Goal: Task Accomplishment & Management: Use online tool/utility

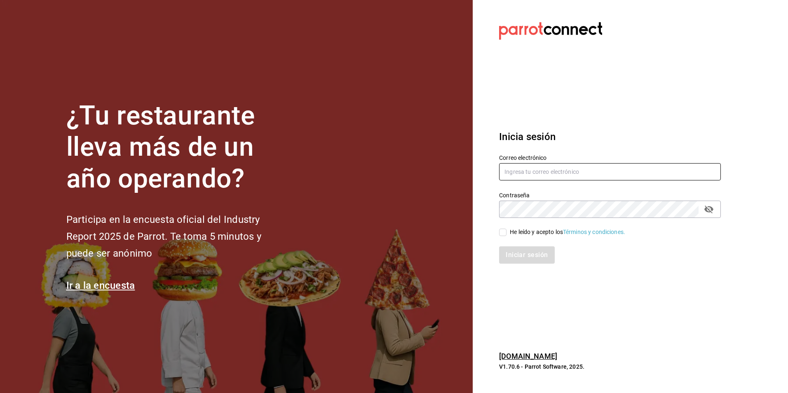
click at [571, 173] on input "text" at bounding box center [610, 171] width 222 height 17
type input "marichu.alduenda@grupocosteno.com"
click at [709, 209] on icon "passwordField" at bounding box center [709, 209] width 10 height 10
click at [626, 253] on div "Iniciar sesión" at bounding box center [610, 254] width 222 height 17
click at [505, 236] on input "He leído y acepto los Términos y condiciones." at bounding box center [502, 232] width 7 height 7
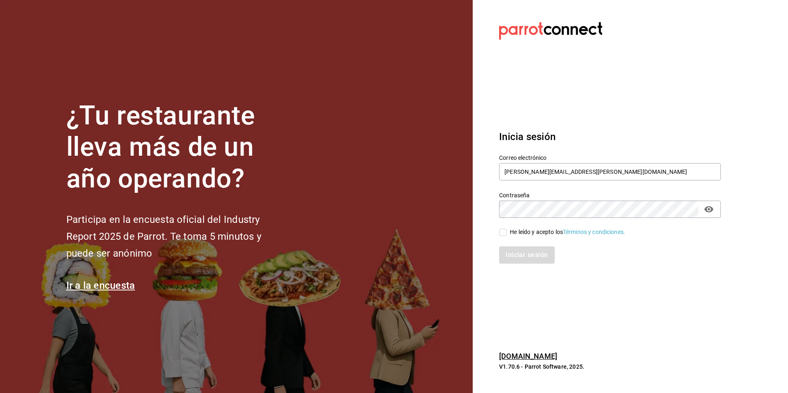
checkbox input "true"
click at [520, 258] on button "Iniciar sesión" at bounding box center [527, 254] width 56 height 17
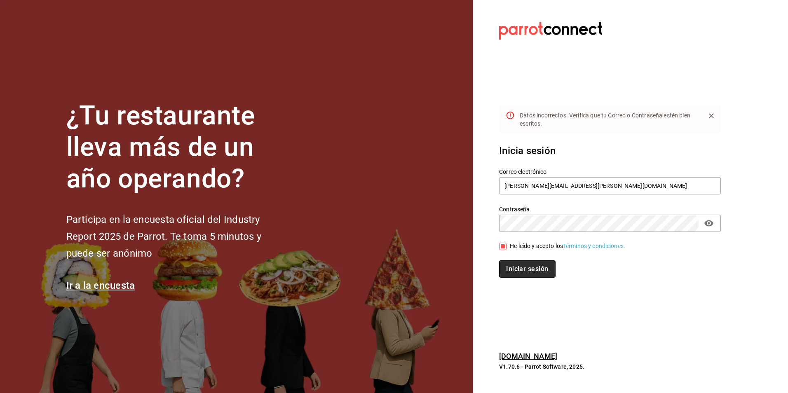
click at [518, 269] on button "Iniciar sesión" at bounding box center [527, 268] width 56 height 17
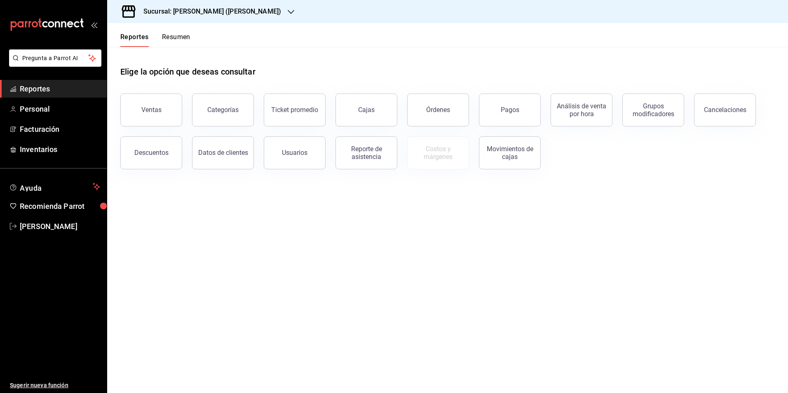
click at [36, 81] on link "Reportes" at bounding box center [53, 89] width 107 height 18
click at [168, 96] on button "Ventas" at bounding box center [151, 110] width 62 height 33
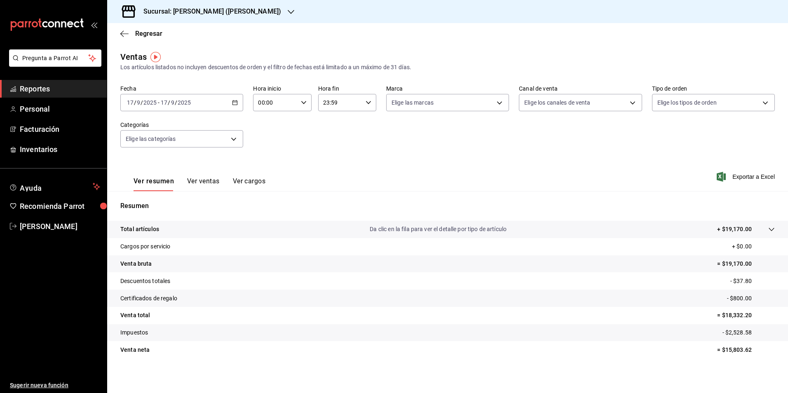
click at [288, 12] on icon "button" at bounding box center [291, 12] width 7 height 4
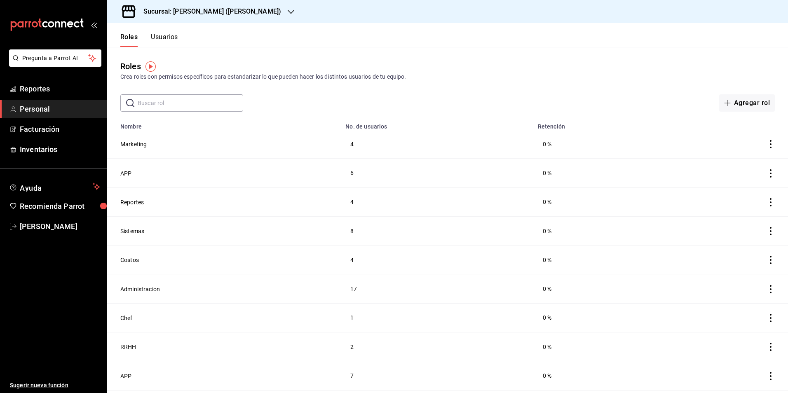
click at [288, 10] on icon "button" at bounding box center [291, 12] width 7 height 7
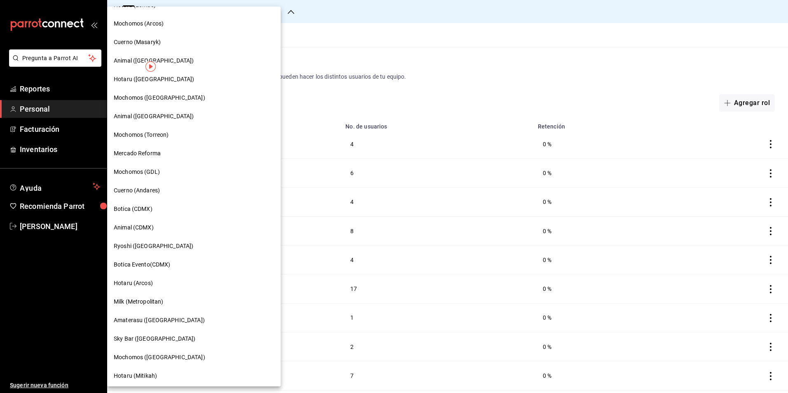
scroll to position [276, 0]
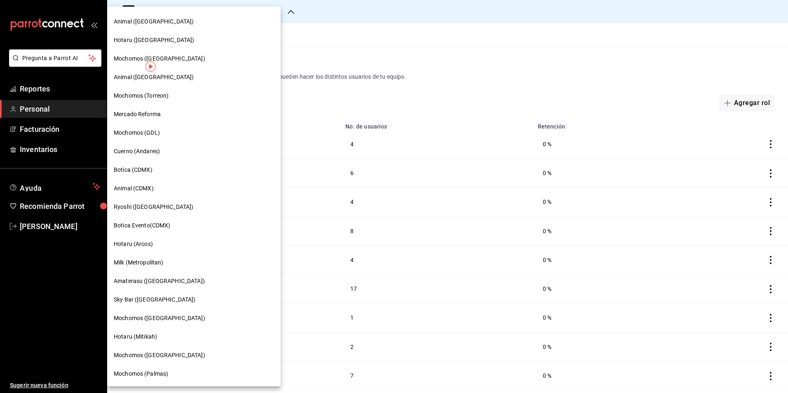
click at [15, 227] on div at bounding box center [394, 196] width 788 height 393
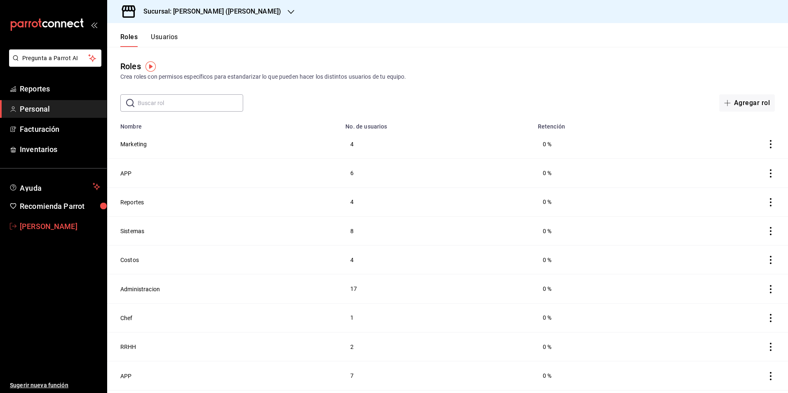
click at [15, 227] on icon "mailbox folders" at bounding box center [13, 226] width 7 height 7
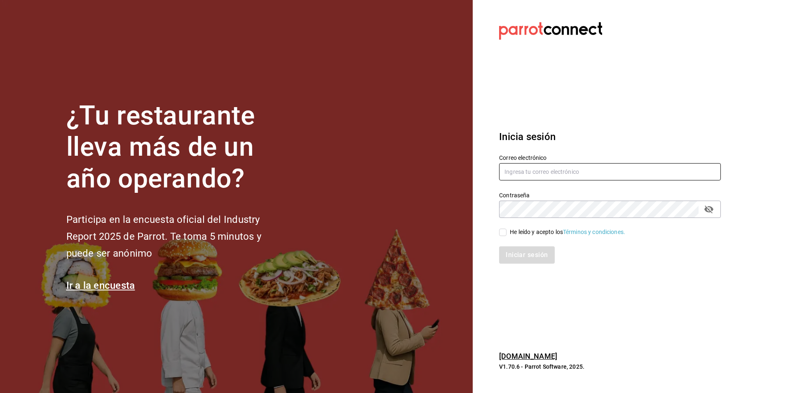
click at [535, 169] on input "text" at bounding box center [610, 171] width 222 height 17
type input "marichu.alduenda@grupocosteno.com"
click at [711, 208] on icon "passwordField" at bounding box center [708, 210] width 9 height 8
click at [506, 232] on input "He leído y acepto los Términos y condiciones." at bounding box center [502, 232] width 7 height 7
checkbox input "true"
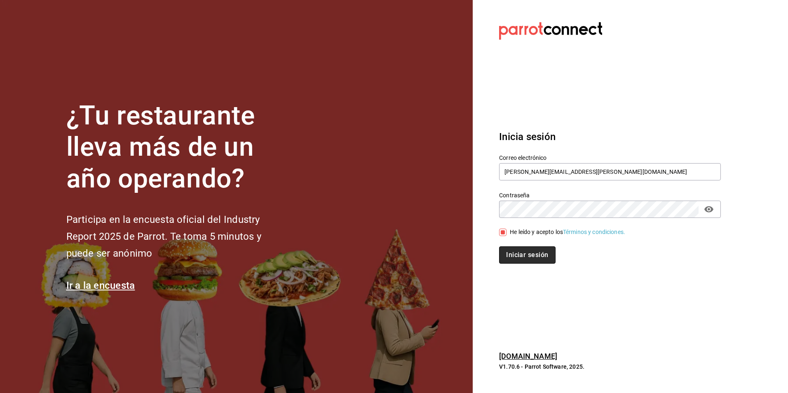
click at [516, 248] on button "Iniciar sesión" at bounding box center [527, 254] width 56 height 17
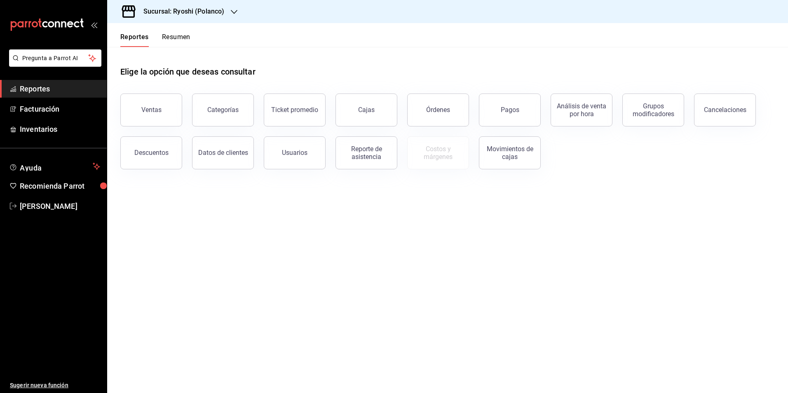
click at [235, 9] on icon "button" at bounding box center [234, 12] width 7 height 7
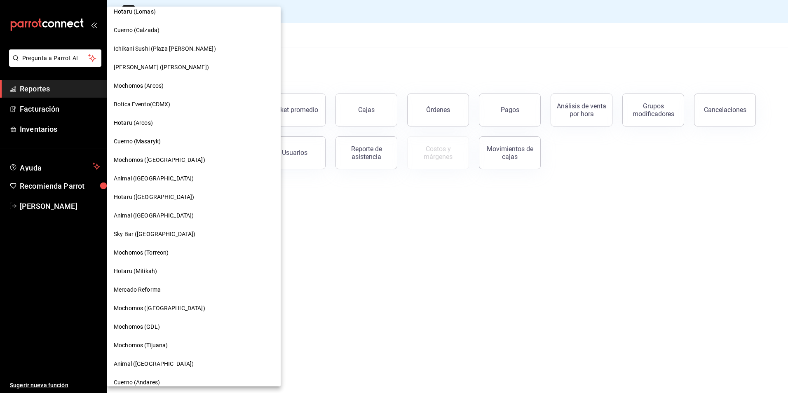
scroll to position [313, 0]
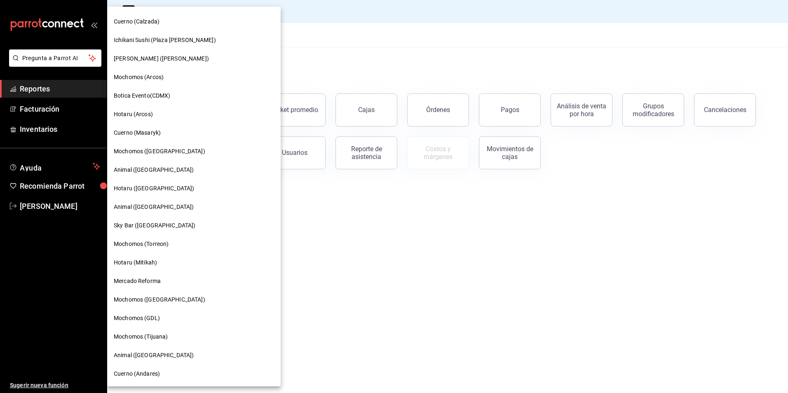
click at [136, 334] on span "Mochomos (Tijuana)" at bounding box center [141, 337] width 54 height 9
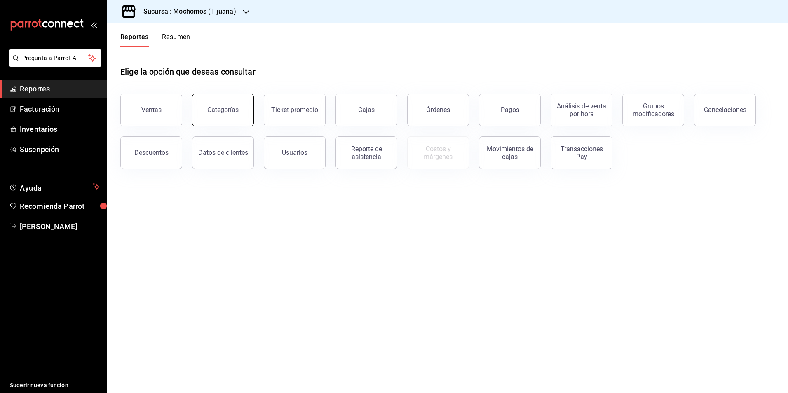
click at [232, 113] on div "Categorías" at bounding box center [222, 110] width 31 height 8
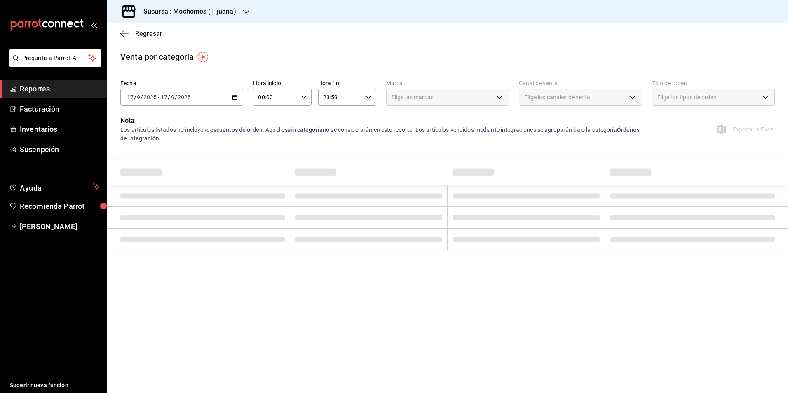
click at [119, 35] on div "Regresar" at bounding box center [447, 33] width 681 height 21
click at [122, 35] on icon "button" at bounding box center [121, 33] width 3 height 6
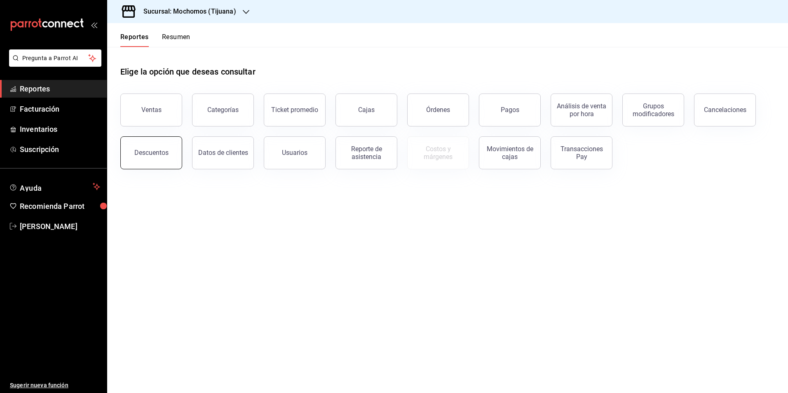
click at [158, 156] on div "Descuentos" at bounding box center [151, 153] width 34 height 8
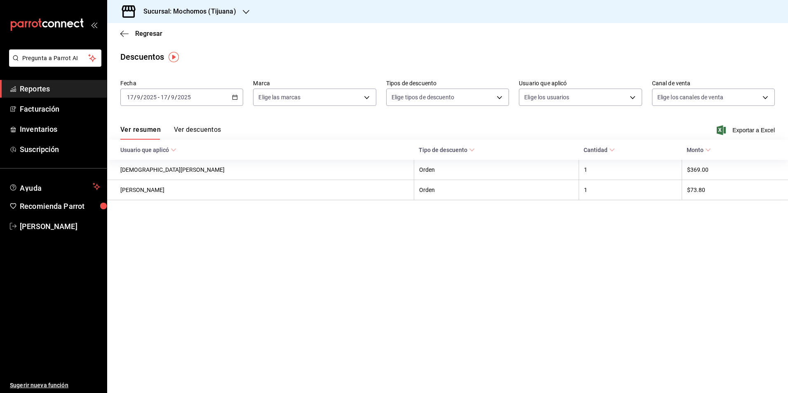
click at [235, 99] on icon "button" at bounding box center [235, 97] width 6 height 6
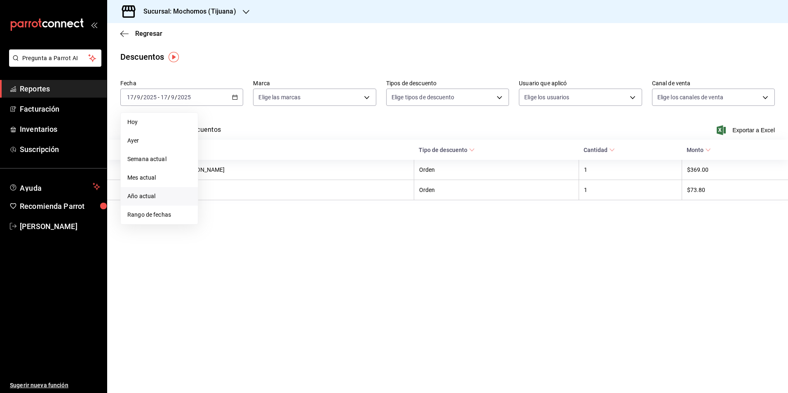
click at [145, 198] on span "Año actual" at bounding box center [159, 196] width 64 height 9
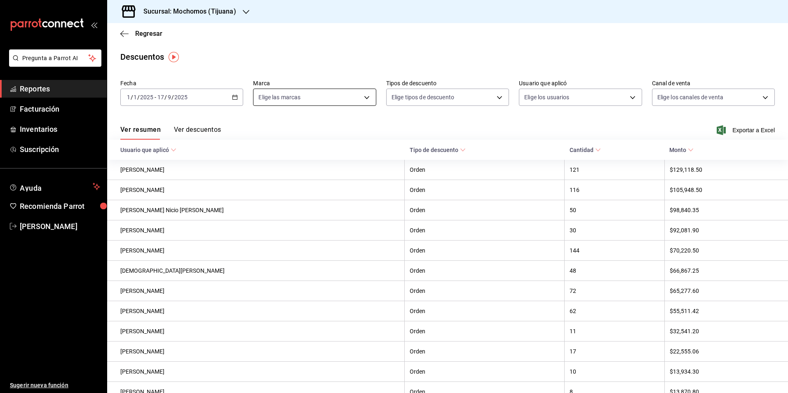
click at [366, 96] on body "Pregunta a Parrot AI Reportes Facturación Inventarios Suscripción Ayuda Recomie…" at bounding box center [394, 196] width 788 height 393
click at [261, 157] on input "checkbox" at bounding box center [260, 156] width 7 height 7
checkbox input "true"
type input "c300ab0f-4e96-434a-ab79-9fec8b673c9f"
click at [263, 129] on input "checkbox" at bounding box center [260, 129] width 7 height 7
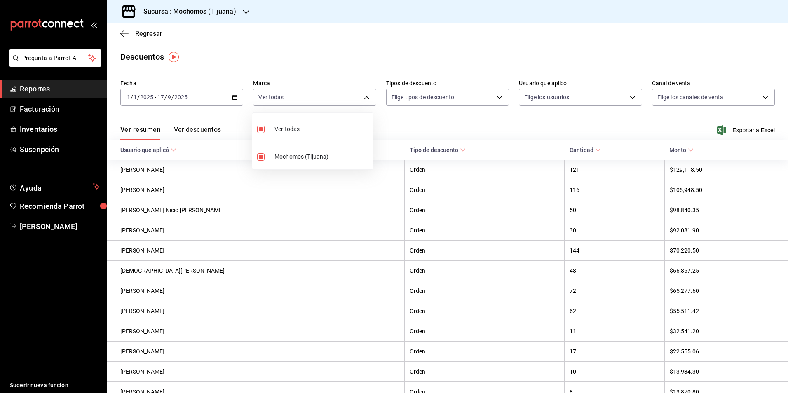
checkbox input "false"
click at [261, 159] on input "checkbox" at bounding box center [260, 156] width 7 height 7
checkbox input "true"
type input "c300ab0f-4e96-434a-ab79-9fec8b673c9f"
checkbox input "true"
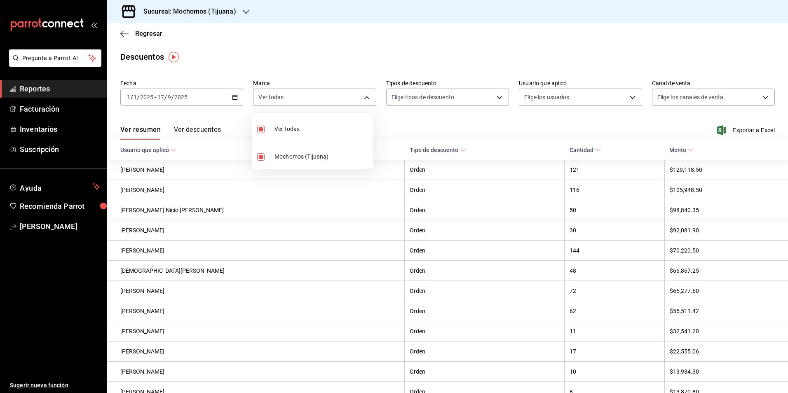
click at [496, 101] on div at bounding box center [394, 196] width 788 height 393
click at [496, 101] on body "Pregunta a Parrot AI Reportes Facturación Inventarios Suscripción Ayuda Recomie…" at bounding box center [394, 196] width 788 height 393
click at [394, 125] on input "checkbox" at bounding box center [394, 124] width 7 height 7
checkbox input "true"
type input "ORDER"
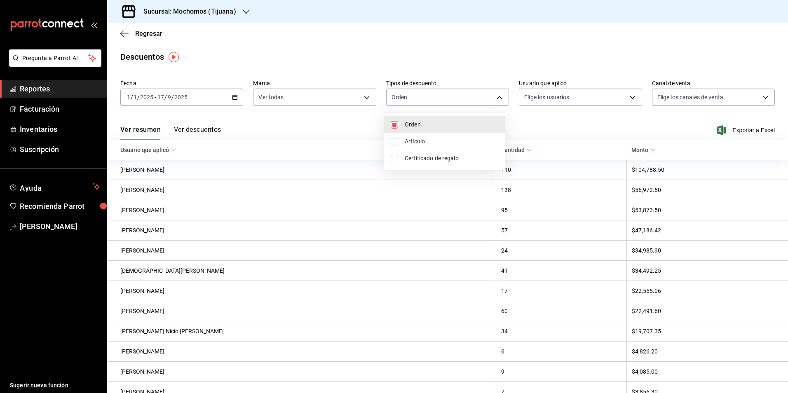
click at [741, 131] on div at bounding box center [394, 196] width 788 height 393
click at [717, 130] on icon "button" at bounding box center [721, 130] width 9 height 10
click at [235, 99] on icon "button" at bounding box center [235, 97] width 6 height 6
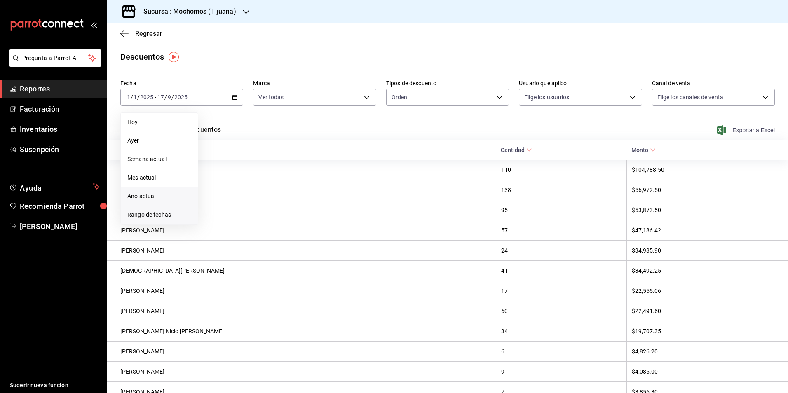
click at [152, 215] on span "Rango de fechas" at bounding box center [159, 215] width 64 height 9
click at [229, 171] on abbr "9" at bounding box center [230, 170] width 3 height 6
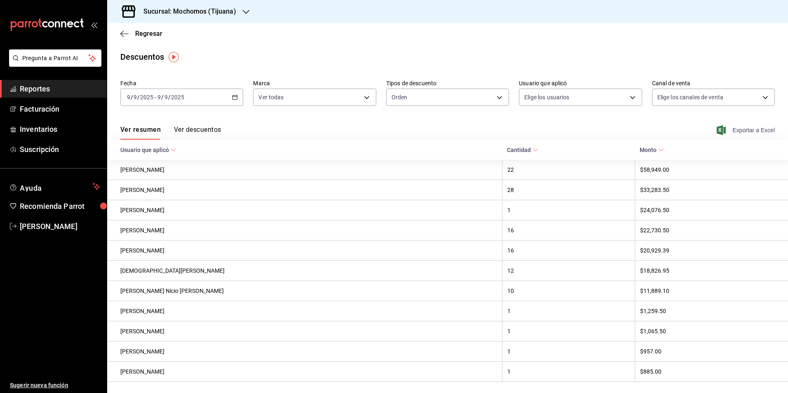
click at [745, 130] on span "Exportar a Excel" at bounding box center [746, 130] width 56 height 10
drag, startPoint x: 41, startPoint y: 94, endPoint x: 91, endPoint y: 96, distance: 49.5
click at [41, 94] on link "Reportes" at bounding box center [53, 89] width 107 height 18
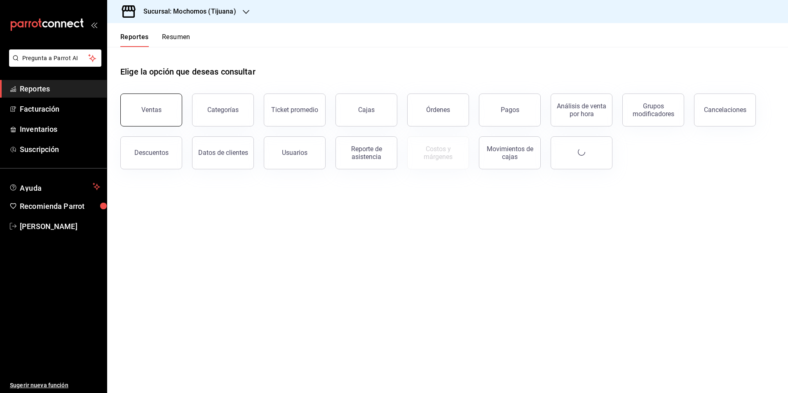
click at [140, 108] on button "Ventas" at bounding box center [151, 110] width 62 height 33
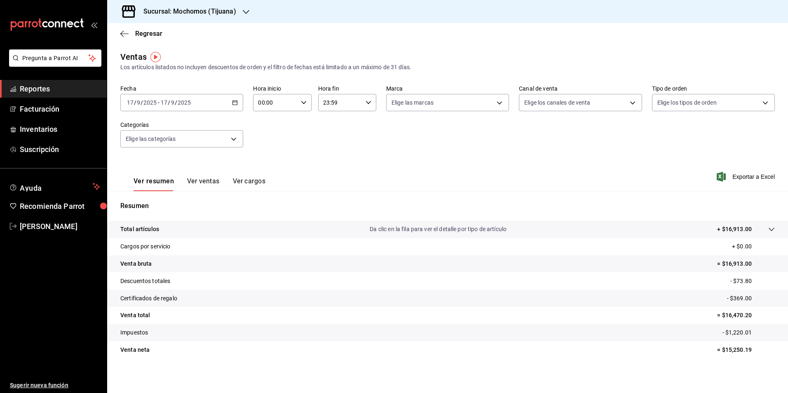
click at [234, 103] on icon "button" at bounding box center [235, 103] width 6 height 6
click at [141, 200] on span "Rango de fechas" at bounding box center [159, 201] width 64 height 9
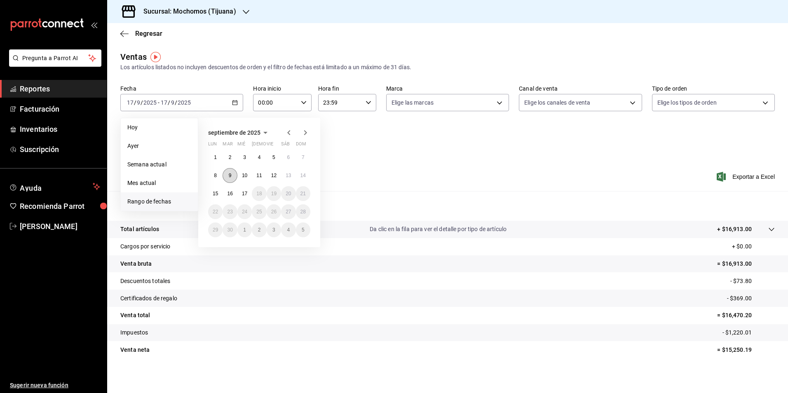
click at [225, 174] on button "9" at bounding box center [230, 175] width 14 height 15
click at [229, 179] on button "9" at bounding box center [230, 175] width 14 height 15
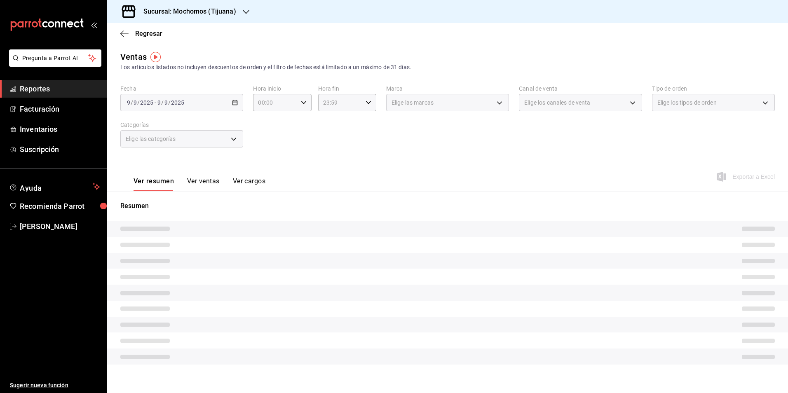
click at [229, 179] on div "Ver resumen Ver ventas Ver cargos" at bounding box center [200, 184] width 132 height 14
drag, startPoint x: 229, startPoint y: 179, endPoint x: 303, endPoint y: 103, distance: 107.0
click at [303, 103] on icon "button" at bounding box center [304, 103] width 6 height 6
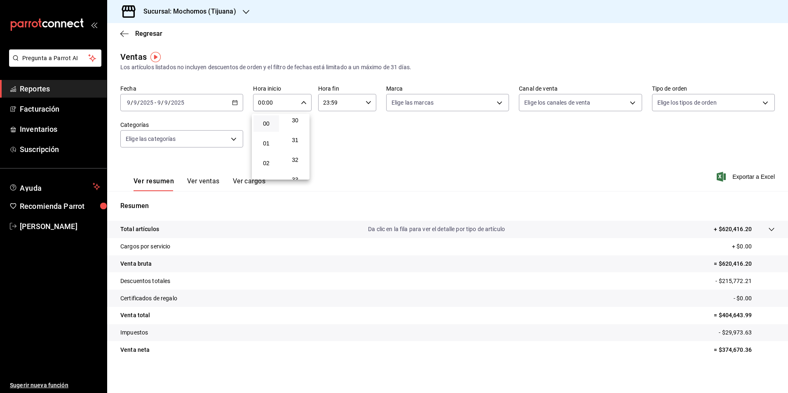
scroll to position [495, 0]
click at [165, 100] on div at bounding box center [394, 196] width 788 height 393
click at [166, 102] on input "9" at bounding box center [166, 102] width 4 height 7
click at [282, 102] on input "00:00" at bounding box center [275, 102] width 44 height 16
click at [364, 103] on div at bounding box center [394, 196] width 788 height 393
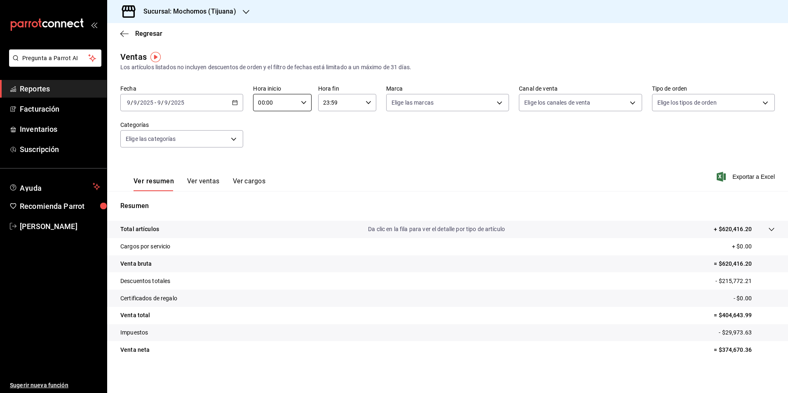
click at [368, 101] on icon "button" at bounding box center [369, 103] width 6 height 6
click at [332, 174] on button "23" at bounding box center [331, 170] width 26 height 16
click at [626, 101] on div at bounding box center [394, 196] width 788 height 393
click at [626, 101] on body "Pregunta a Parrot AI Reportes Facturación Inventarios Suscripción Ayuda Recomie…" at bounding box center [394, 196] width 788 height 393
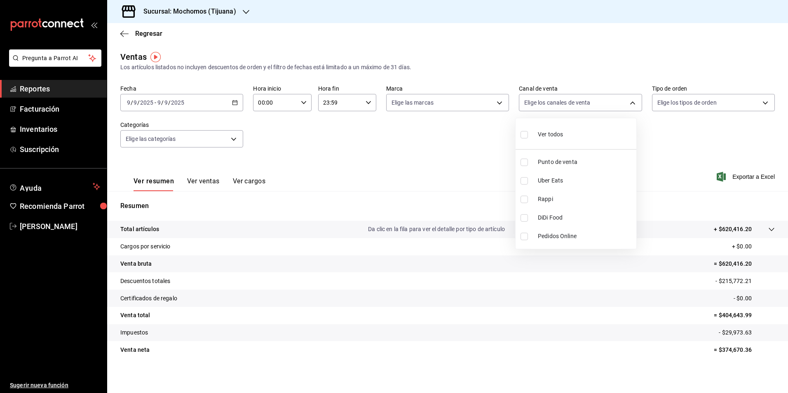
click at [523, 163] on input "checkbox" at bounding box center [524, 162] width 7 height 7
checkbox input "true"
type input "PARROT"
click at [759, 103] on div at bounding box center [394, 196] width 788 height 393
click at [759, 103] on body "Pregunta a Parrot AI Reportes Facturación Inventarios Suscripción Ayuda Recomie…" at bounding box center [394, 196] width 788 height 393
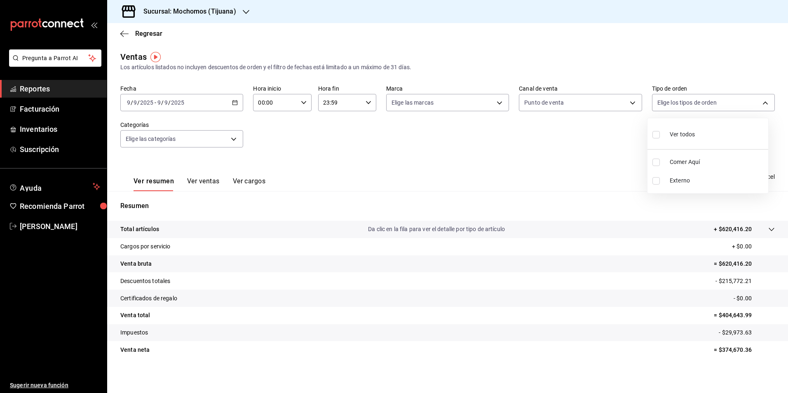
click at [657, 163] on input "checkbox" at bounding box center [655, 162] width 7 height 7
checkbox input "true"
type input "59fdec9d-7e45-44f1-b527-5416629fe4e9"
click at [387, 183] on div at bounding box center [394, 196] width 788 height 393
